Goal: Find specific page/section: Locate a particular part of the current website

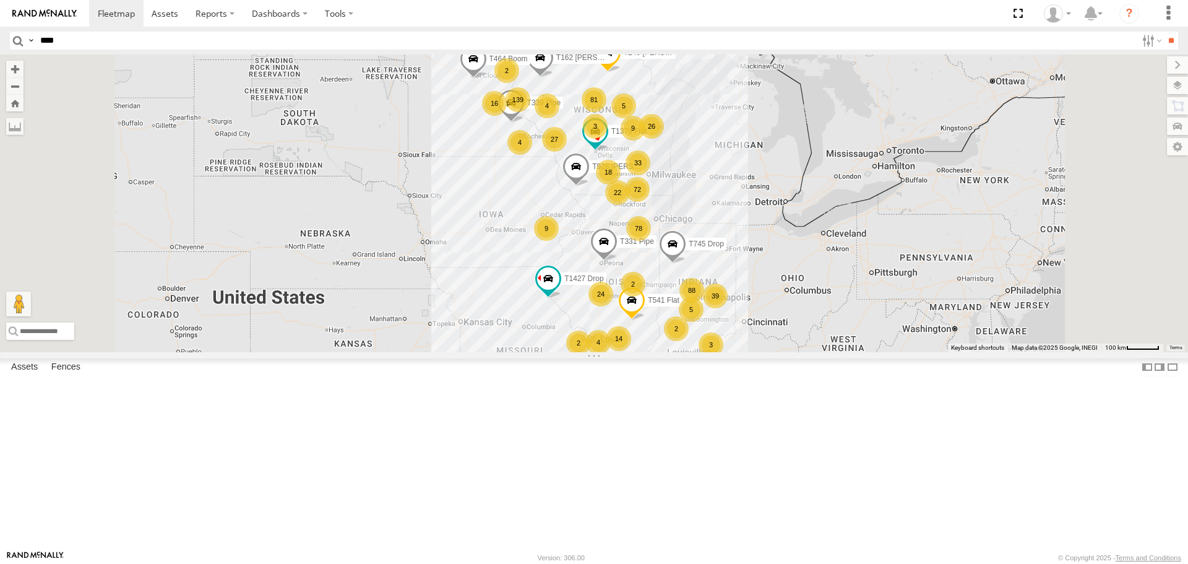
type input "****"
click at [1164, 32] on input "**" at bounding box center [1171, 41] width 14 height 18
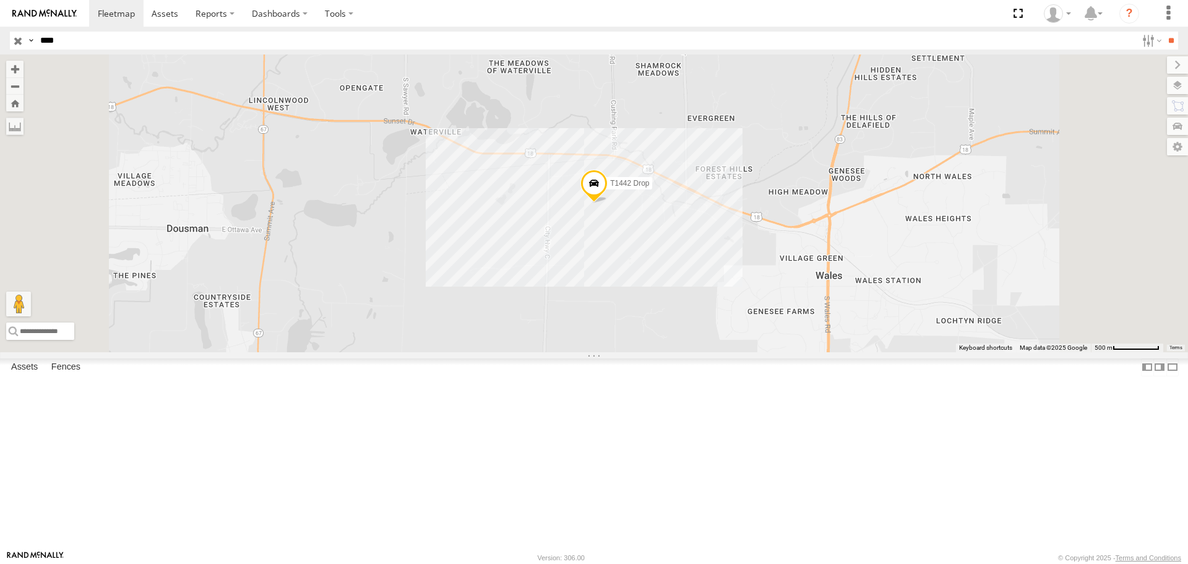
click at [649, 188] on span "T1442 Drop" at bounding box center [629, 183] width 39 height 9
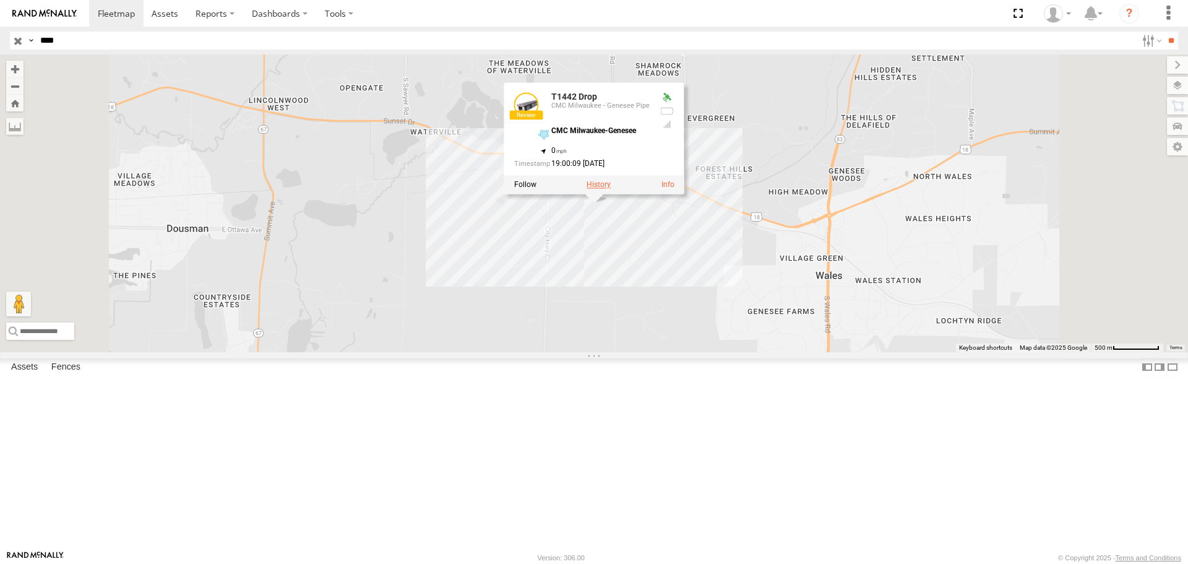
click at [611, 189] on label at bounding box center [599, 185] width 24 height 9
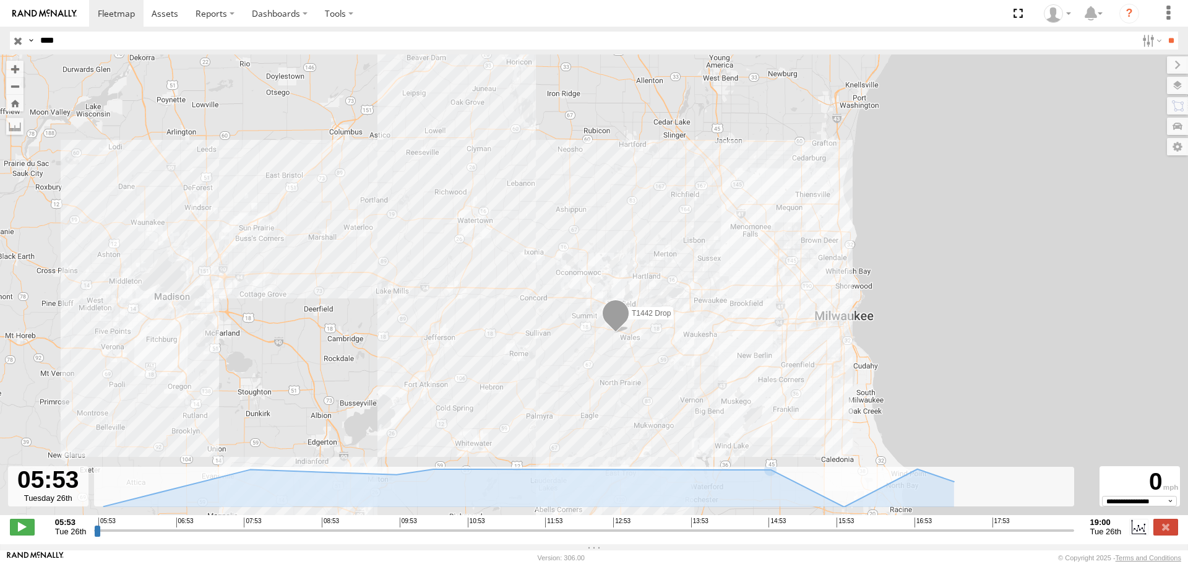
drag, startPoint x: 743, startPoint y: 361, endPoint x: 693, endPoint y: 207, distance: 162.1
click at [693, 207] on div "T1442 Drop" at bounding box center [594, 290] width 1188 height 473
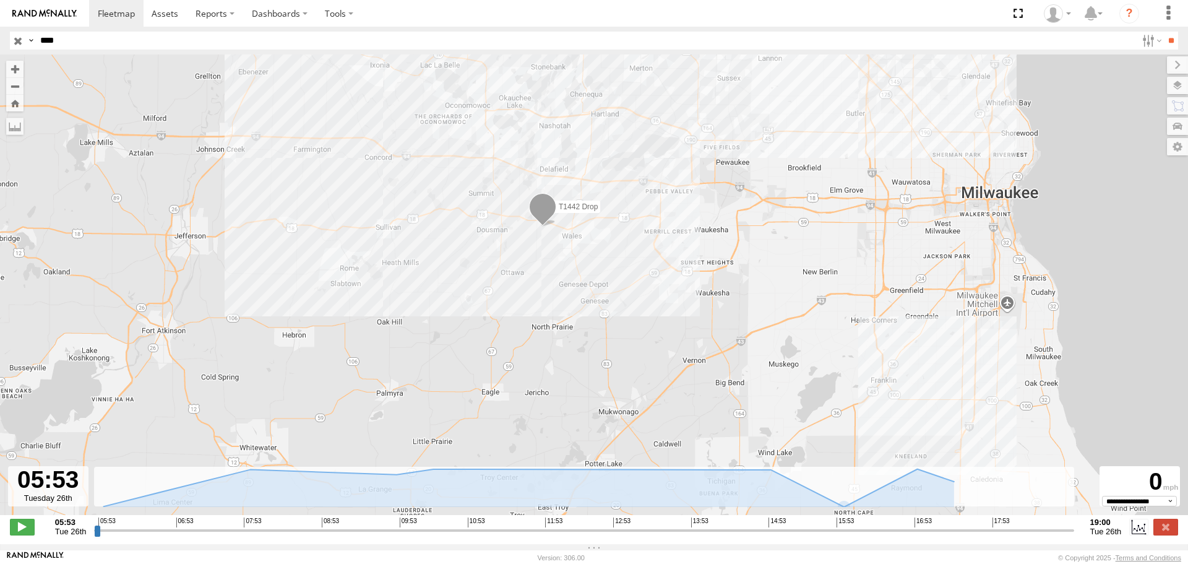
click at [1056, 536] on input "range" at bounding box center [584, 530] width 980 height 12
click at [1004, 536] on input "range" at bounding box center [584, 530] width 980 height 12
type input "**********"
click at [947, 536] on input "range" at bounding box center [584, 530] width 980 height 12
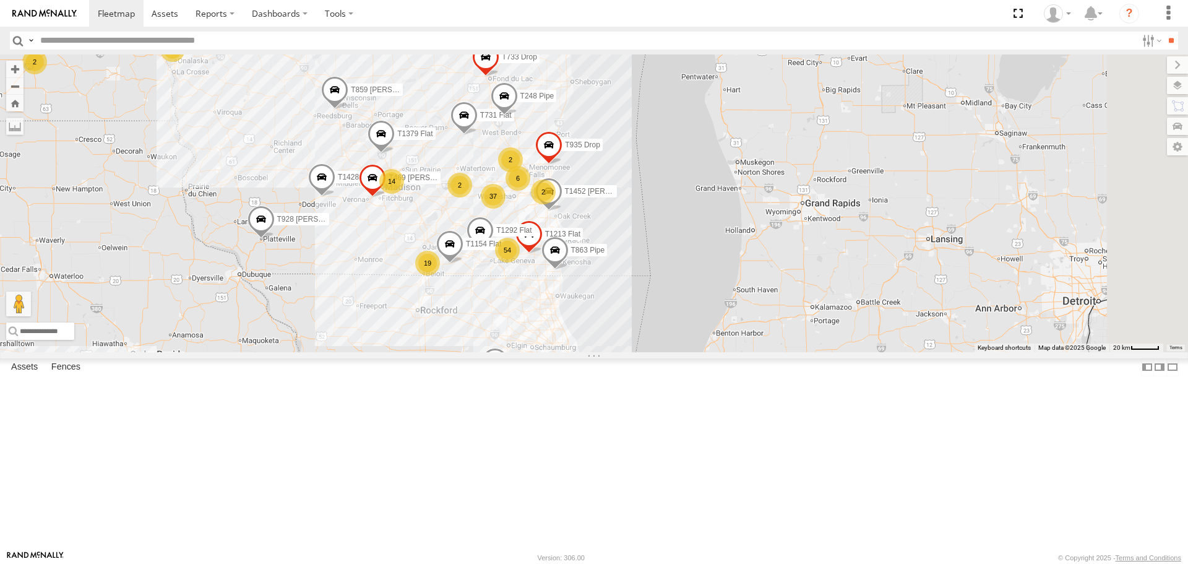
drag, startPoint x: 757, startPoint y: 159, endPoint x: 580, endPoint y: 270, distance: 209.1
click at [580, 270] on div "T928 [PERSON_NAME] Flat T1427 Drop T745 Drop T541 Flat T240 [PERSON_NAME] Flat …" at bounding box center [594, 202] width 1188 height 297
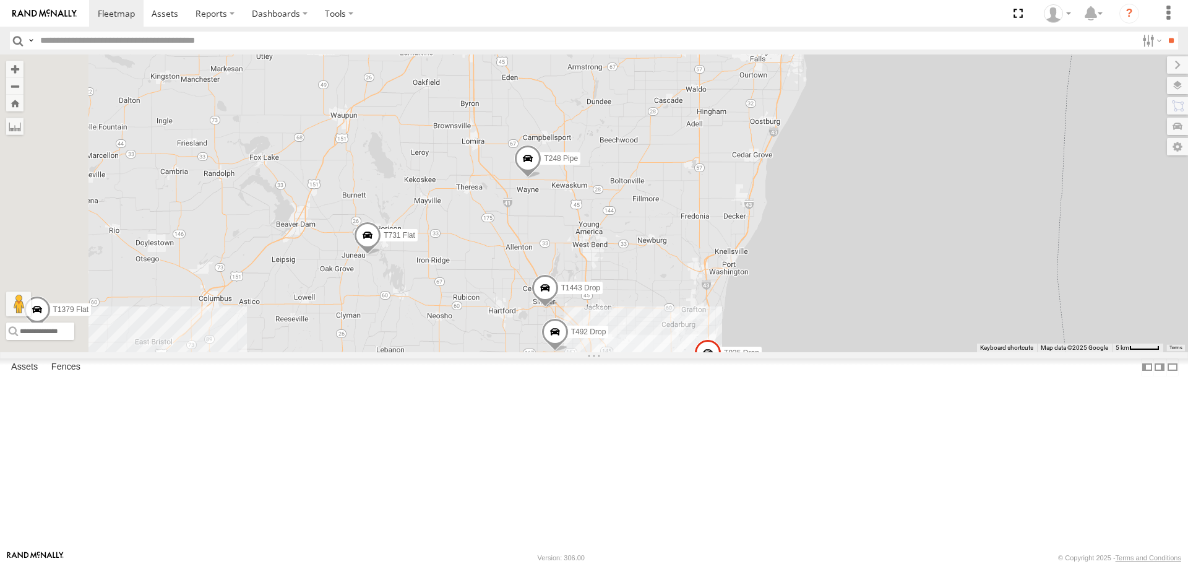
drag, startPoint x: 628, startPoint y: 300, endPoint x: 639, endPoint y: 321, distance: 23.5
click at [639, 321] on div "T928 [PERSON_NAME] Flat T1427 Drop T745 Drop T541 Flat T240 [PERSON_NAME] Flat …" at bounding box center [594, 202] width 1188 height 297
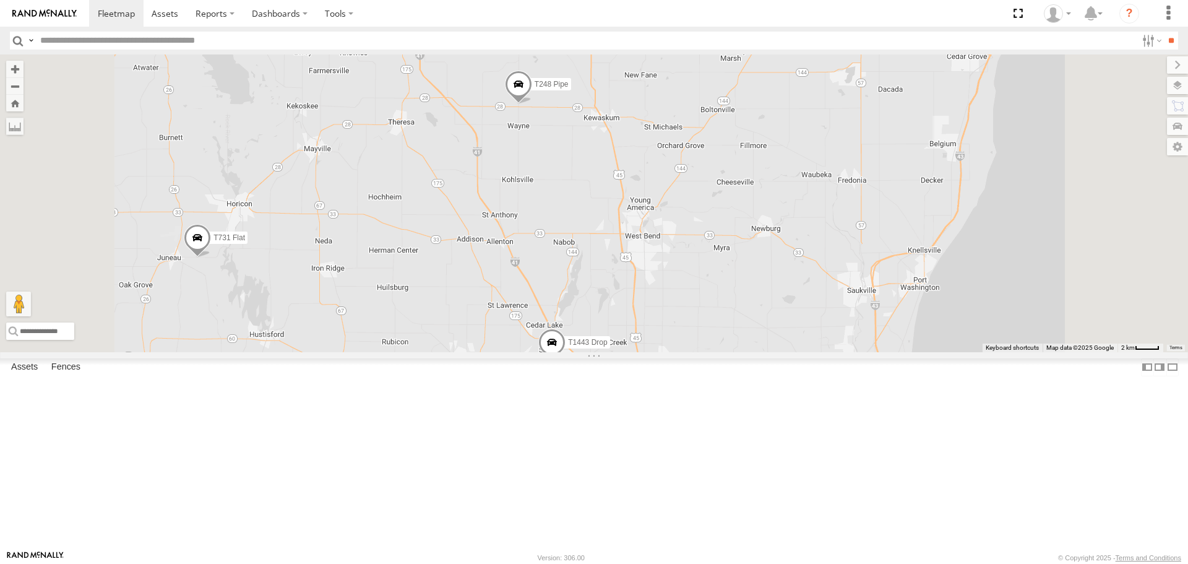
drag, startPoint x: 724, startPoint y: 360, endPoint x: 709, endPoint y: 164, distance: 196.8
click at [709, 164] on div "T928 [PERSON_NAME] Flat T1427 Drop T745 Drop T541 Flat T240 [PERSON_NAME] Flat …" at bounding box center [594, 202] width 1188 height 297
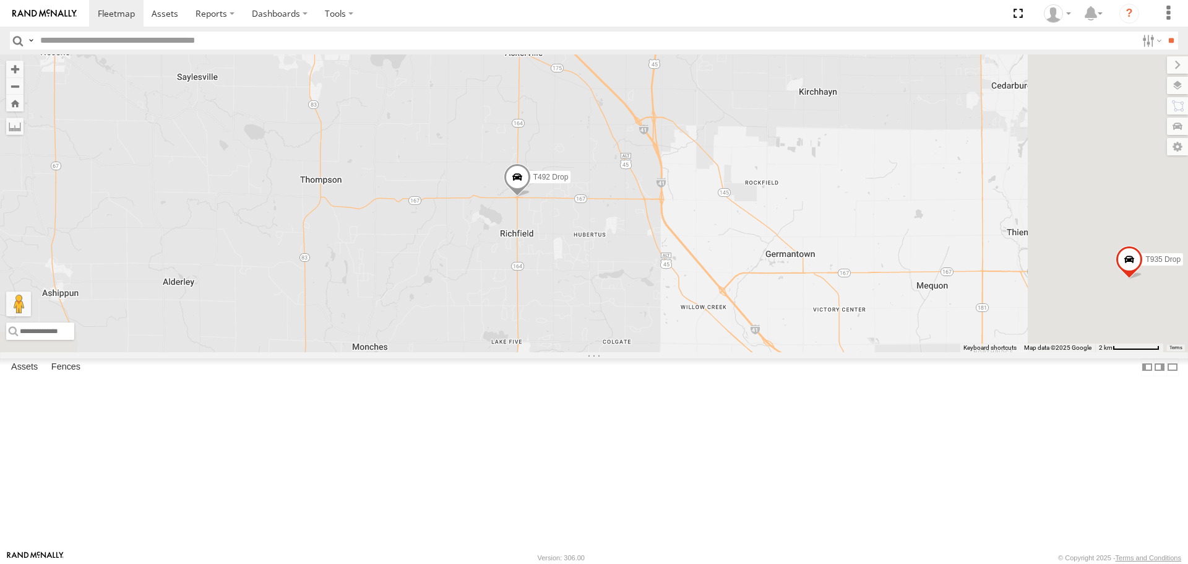
drag, startPoint x: 835, startPoint y: 407, endPoint x: 677, endPoint y: 152, distance: 299.9
click at [677, 152] on div "T928 [PERSON_NAME] Flat T1427 Drop T745 Drop T541 Flat T240 [PERSON_NAME] Flat …" at bounding box center [594, 202] width 1188 height 297
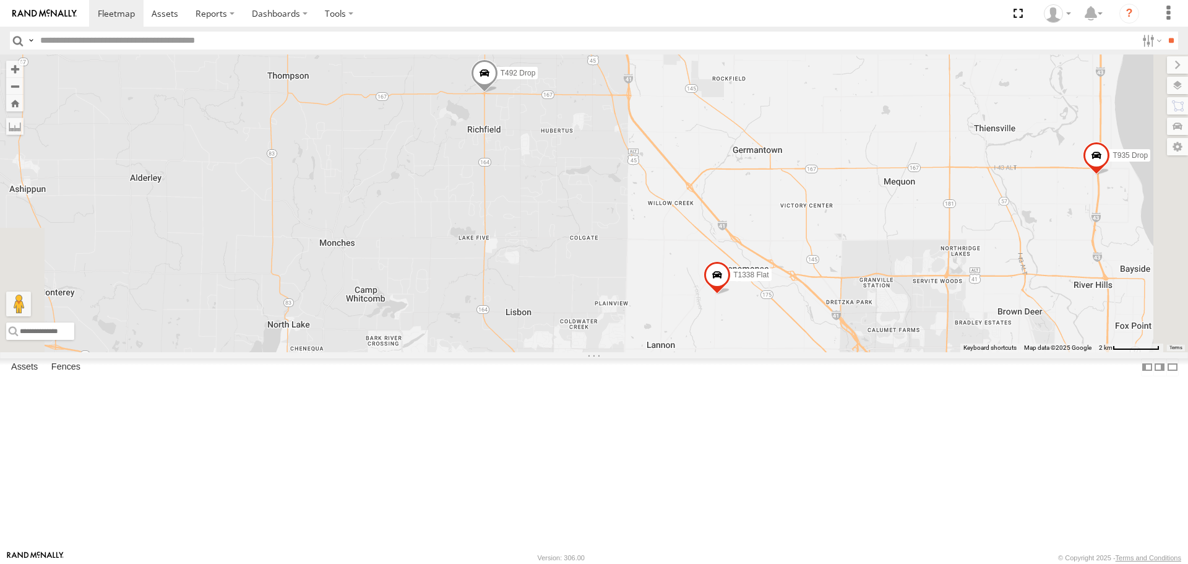
click at [536, 77] on span "T492 Drop" at bounding box center [518, 73] width 35 height 9
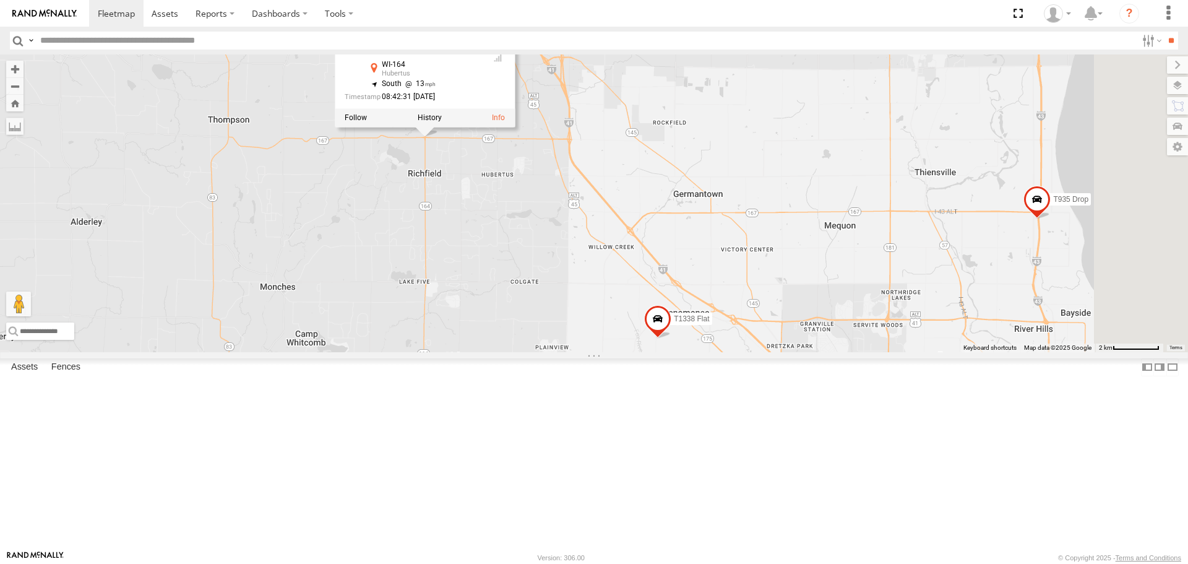
drag, startPoint x: 699, startPoint y: 234, endPoint x: 629, endPoint y: 287, distance: 88.0
click at [629, 287] on div "T928 [PERSON_NAME] Flat T1427 Drop T745 Drop T541 Flat T240 [PERSON_NAME] Flat …" at bounding box center [594, 202] width 1188 height 297
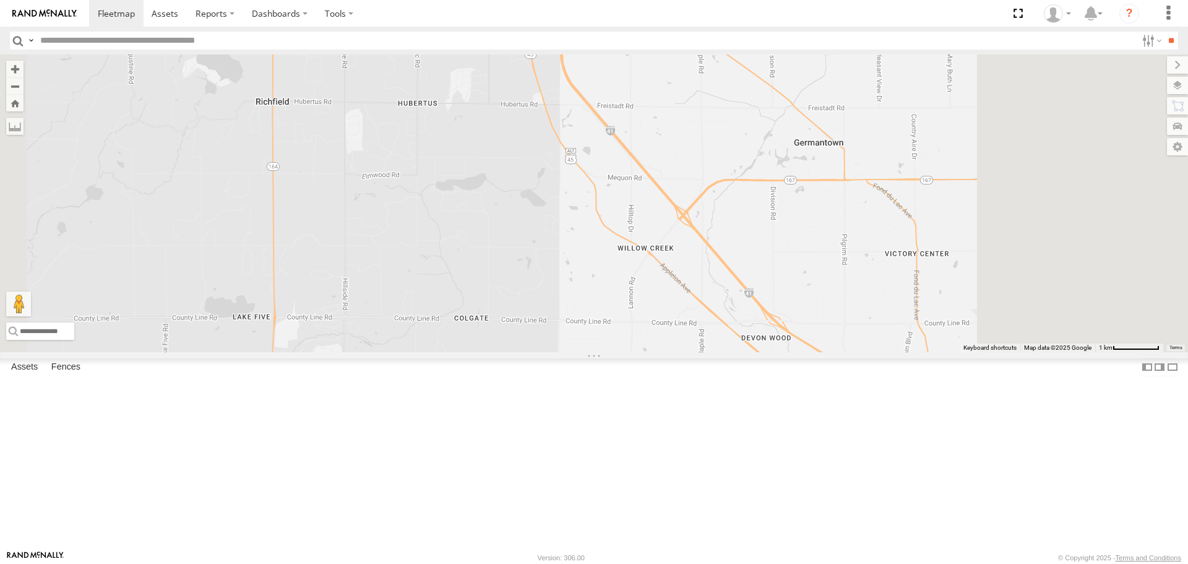
drag, startPoint x: 788, startPoint y: 415, endPoint x: 641, endPoint y: 251, distance: 220.9
click at [641, 251] on div "T928 [PERSON_NAME] Flat T1427 Drop T745 Drop T541 Flat T240 [PERSON_NAME] Flat …" at bounding box center [594, 202] width 1188 height 297
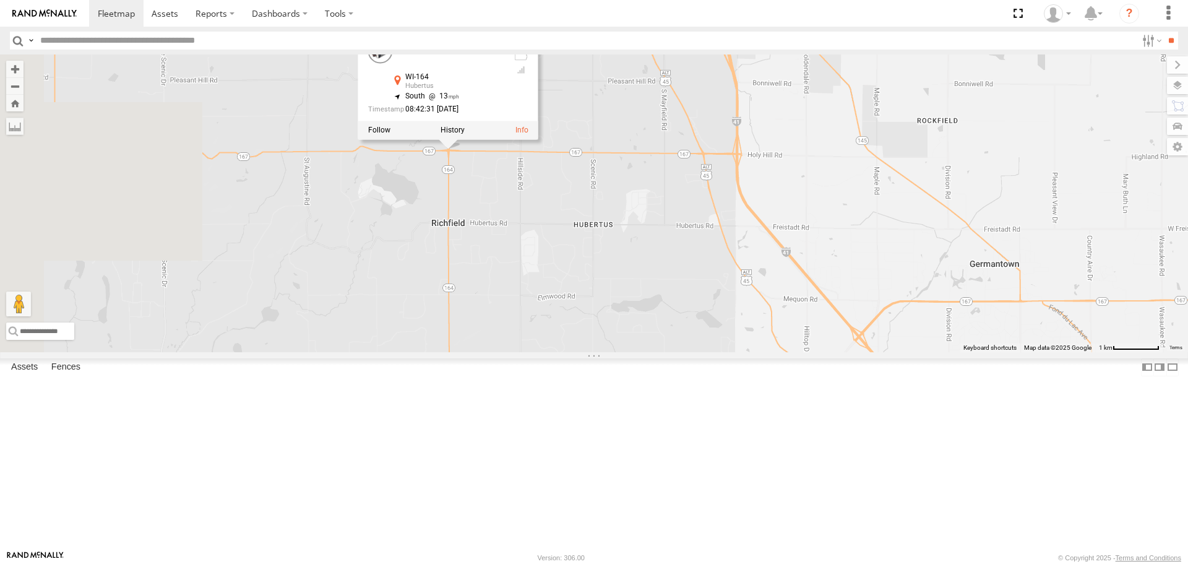
drag, startPoint x: 499, startPoint y: 175, endPoint x: 754, endPoint y: 401, distance: 341.1
click at [754, 352] on div "T928 [PERSON_NAME] Flat T1427 Drop T745 Drop T541 Flat T240 [PERSON_NAME] Flat …" at bounding box center [594, 202] width 1188 height 297
drag, startPoint x: 550, startPoint y: 283, endPoint x: 617, endPoint y: 339, distance: 87.1
click at [617, 339] on div "T928 [PERSON_NAME] Flat T1427 Drop T745 Drop T541 Flat T240 [PERSON_NAME] Flat …" at bounding box center [594, 202] width 1188 height 297
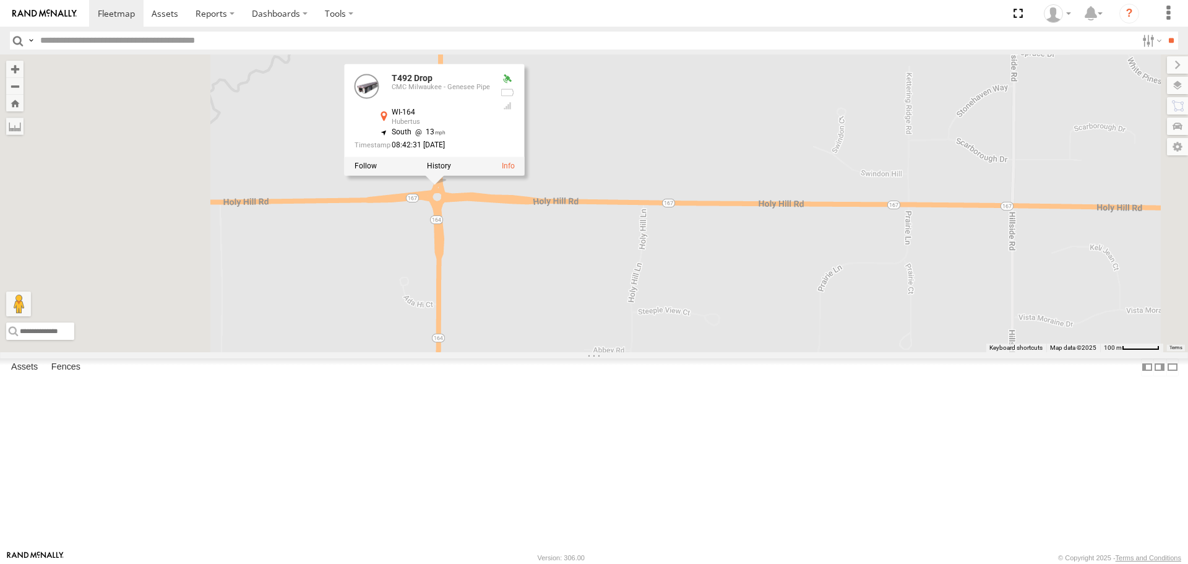
drag, startPoint x: 530, startPoint y: 249, endPoint x: 653, endPoint y: 329, distance: 146.3
click at [653, 329] on div "T928 [PERSON_NAME] Flat T1427 Drop T745 Drop T541 Flat T240 [PERSON_NAME] Flat …" at bounding box center [594, 202] width 1188 height 297
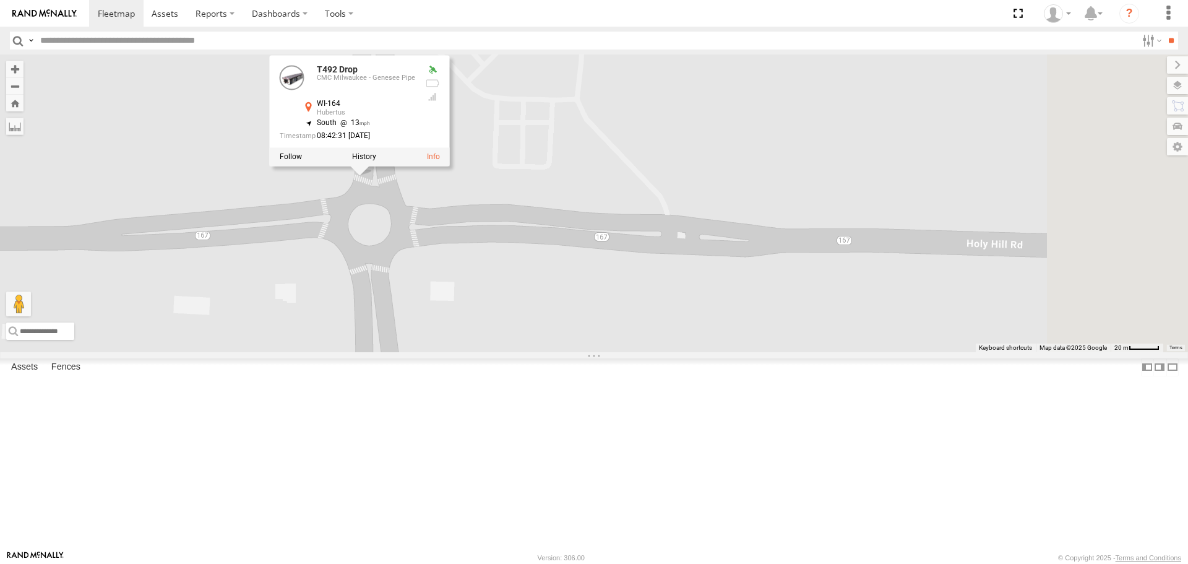
drag, startPoint x: 960, startPoint y: 391, endPoint x: 635, endPoint y: 369, distance: 325.7
click at [635, 352] on div "T928 [PERSON_NAME] Flat T1427 Drop T745 Drop T541 Flat T240 [PERSON_NAME] Flat …" at bounding box center [594, 202] width 1188 height 297
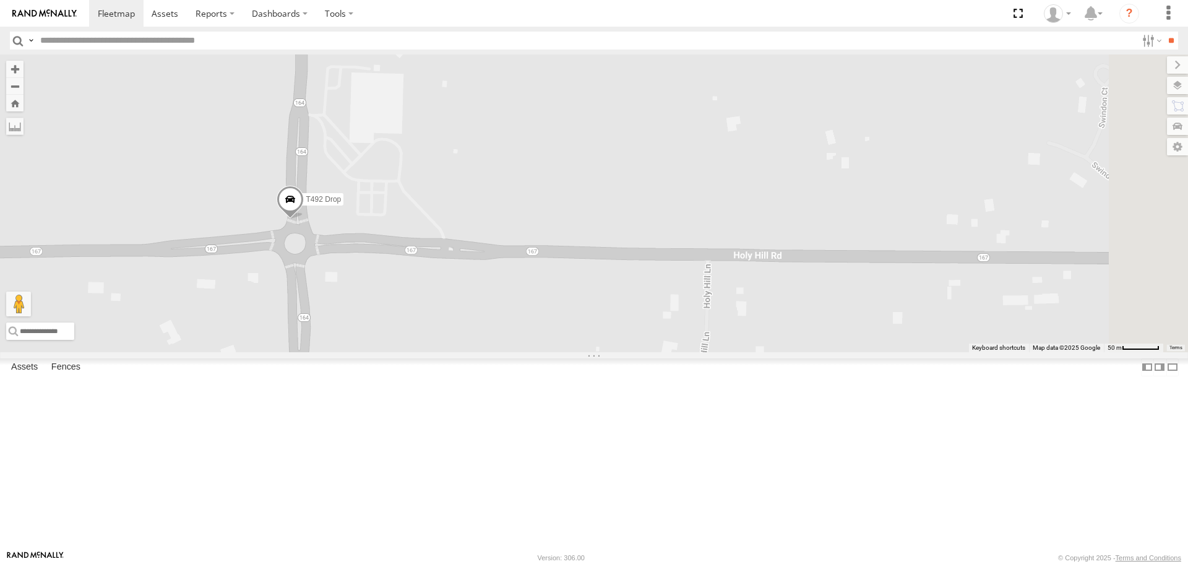
drag, startPoint x: 1001, startPoint y: 386, endPoint x: 775, endPoint y: 387, distance: 225.3
click at [775, 352] on div "T492 Drop" at bounding box center [594, 202] width 1188 height 297
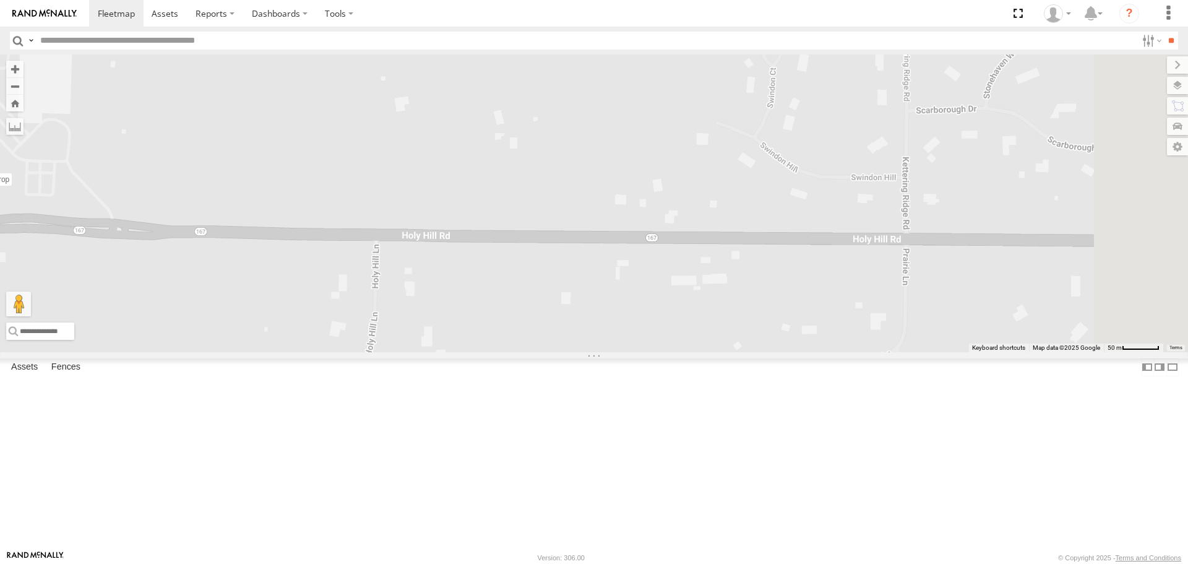
drag, startPoint x: 1047, startPoint y: 396, endPoint x: 746, endPoint y: 376, distance: 302.1
click at [746, 352] on div "T492 Drop" at bounding box center [594, 202] width 1188 height 297
